Goal: Navigation & Orientation: Find specific page/section

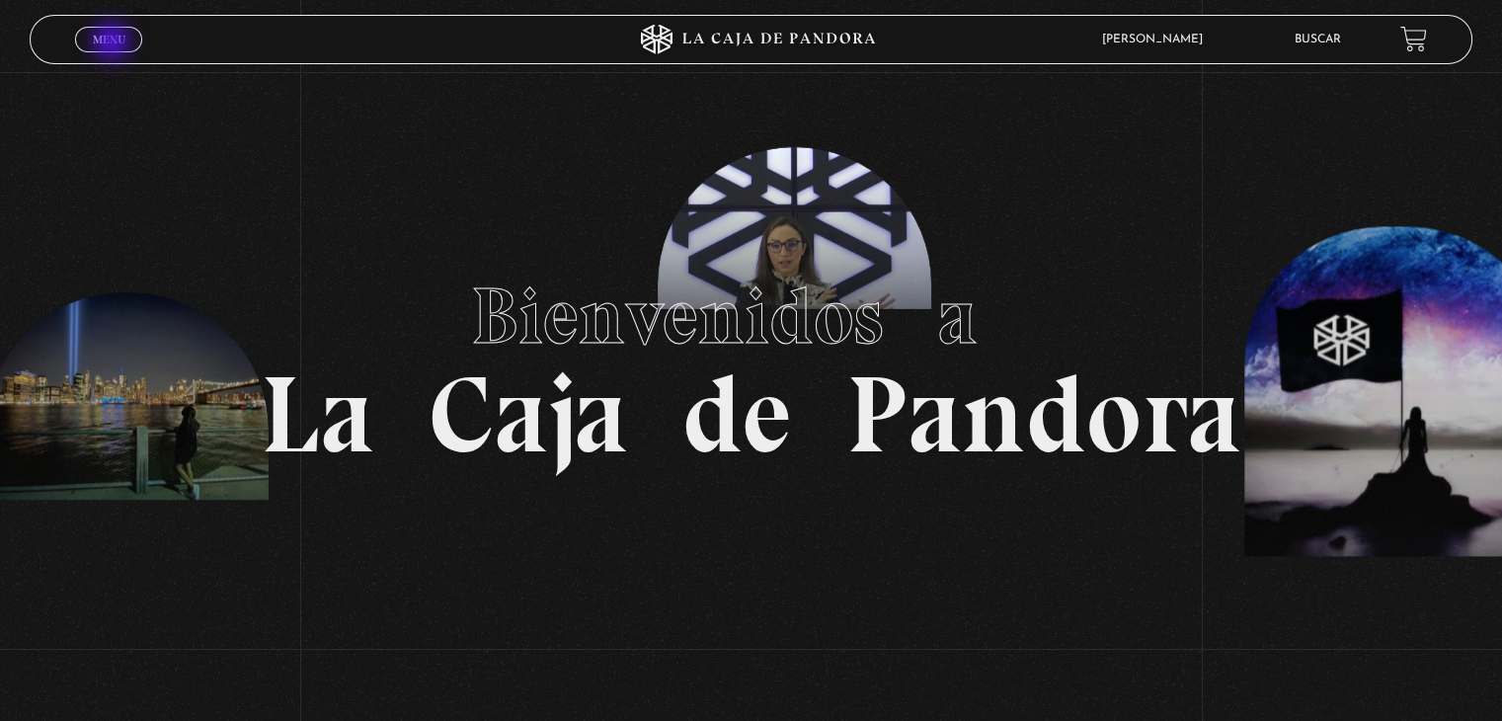
click at [114, 43] on span "Menu" at bounding box center [109, 40] width 33 height 12
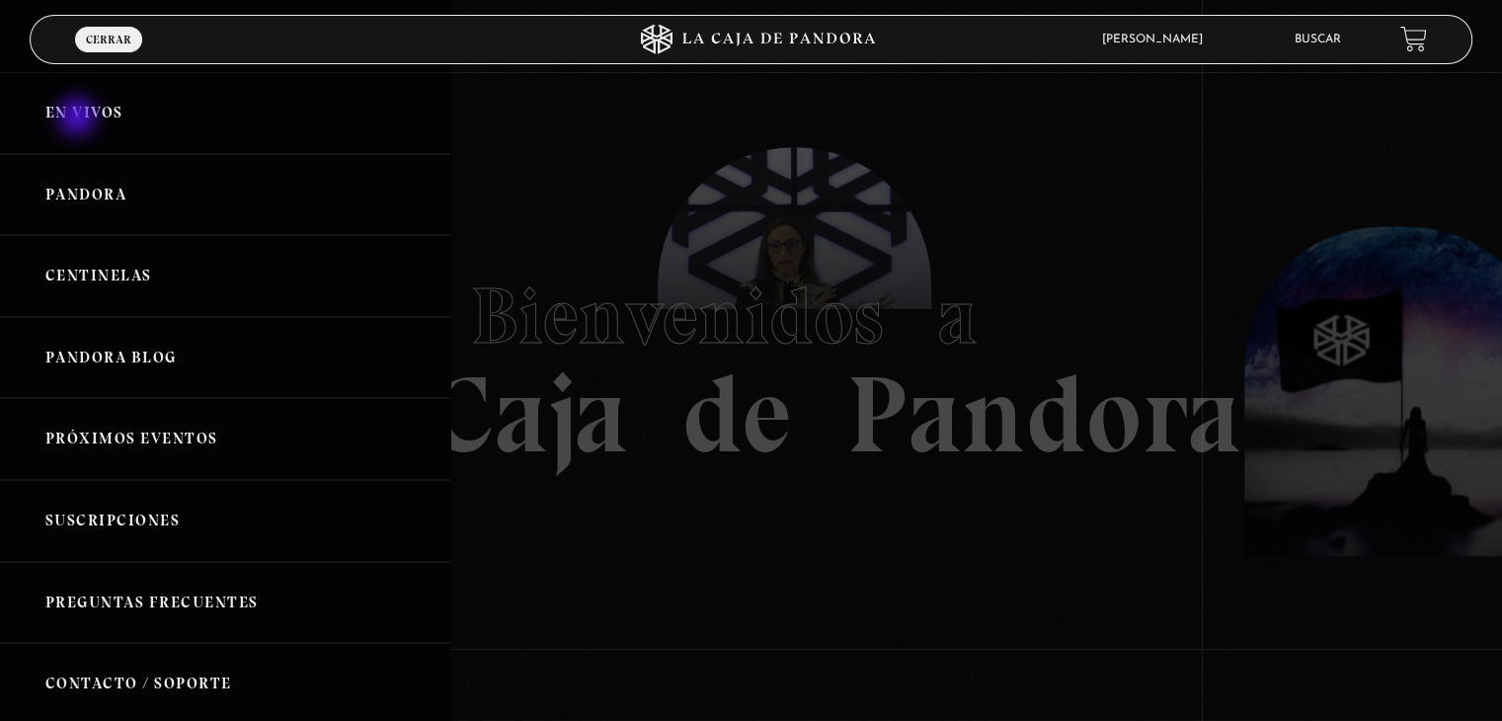
click at [79, 119] on link "En vivos" at bounding box center [225, 113] width 450 height 82
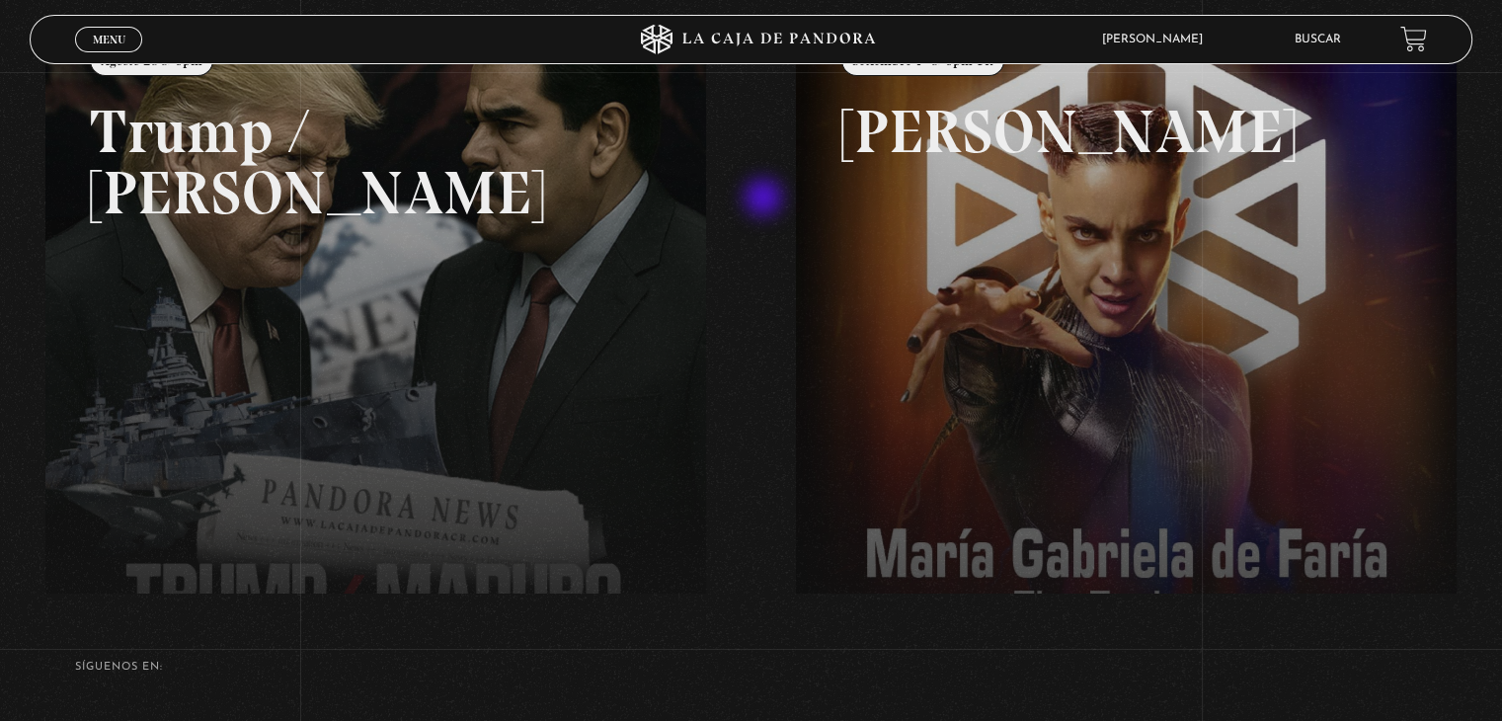
scroll to position [99, 0]
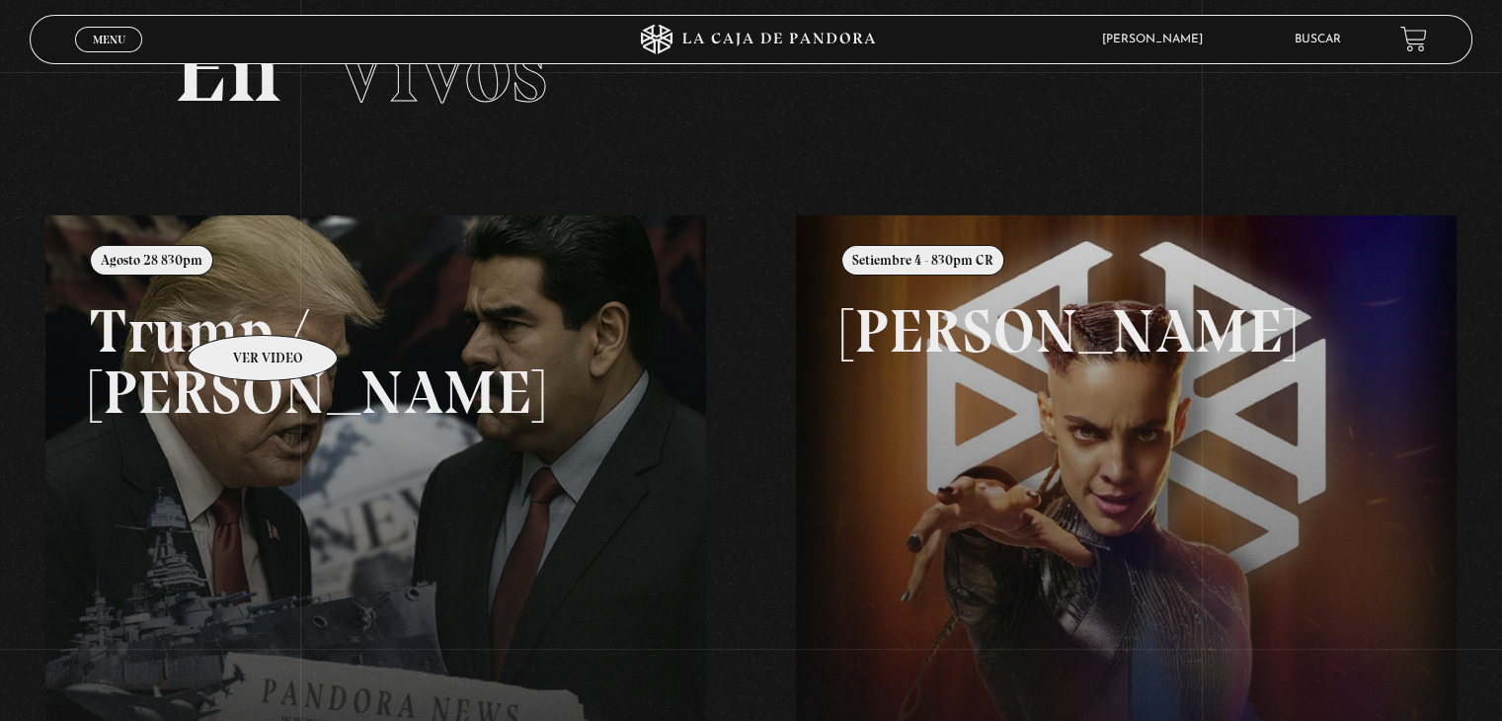
click at [237, 305] on link at bounding box center [796, 575] width 1502 height 721
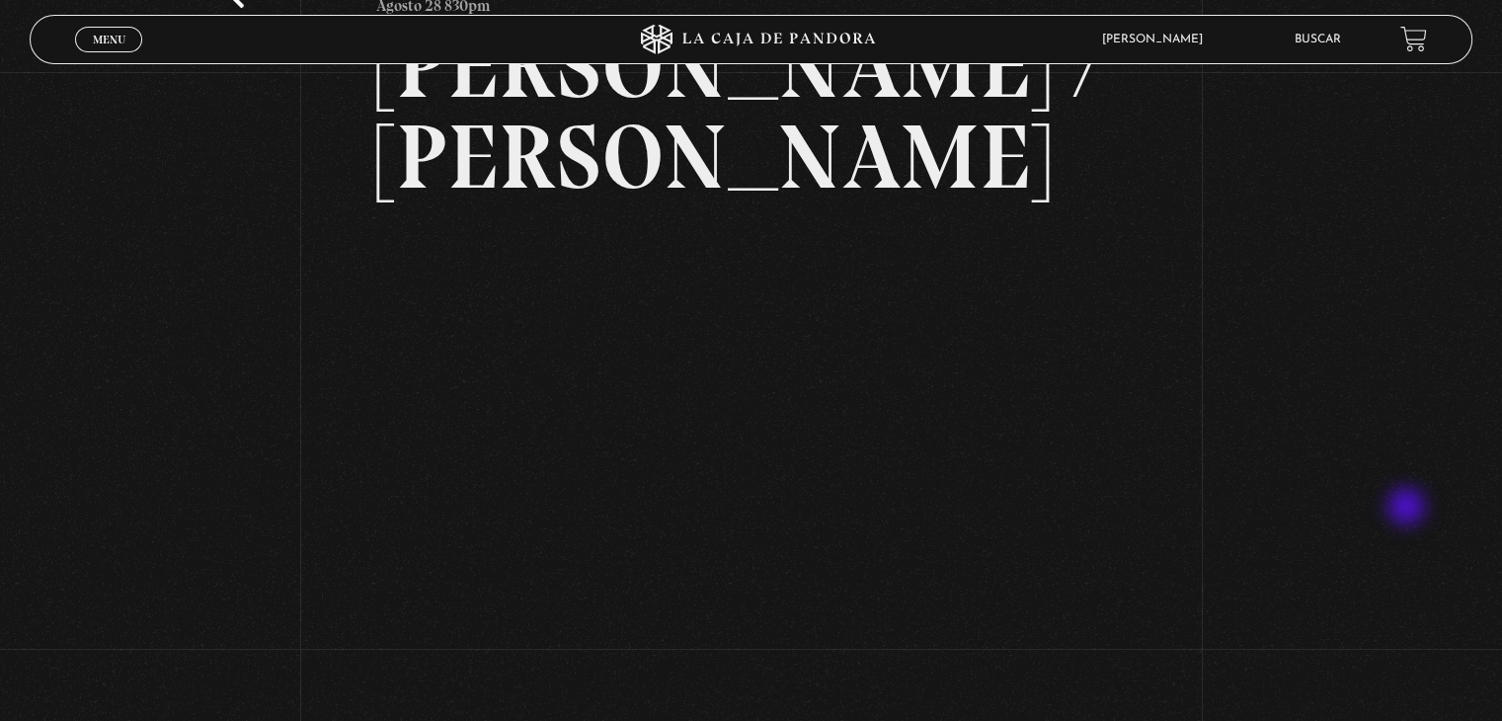
scroll to position [198, 0]
